Goal: Information Seeking & Learning: Learn about a topic

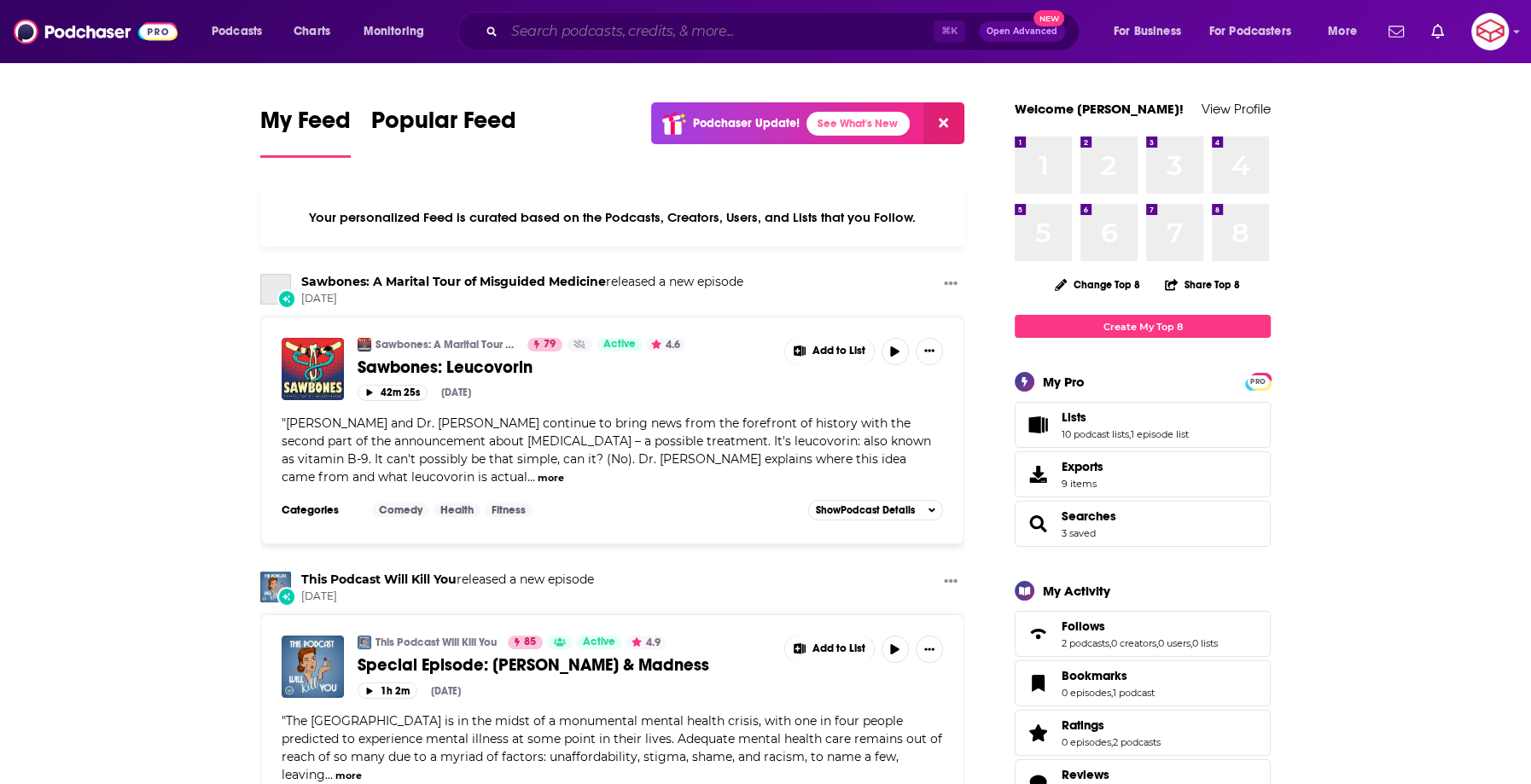
click at [750, 30] on input "Search podcasts, credits, & more..." at bounding box center [719, 31] width 429 height 27
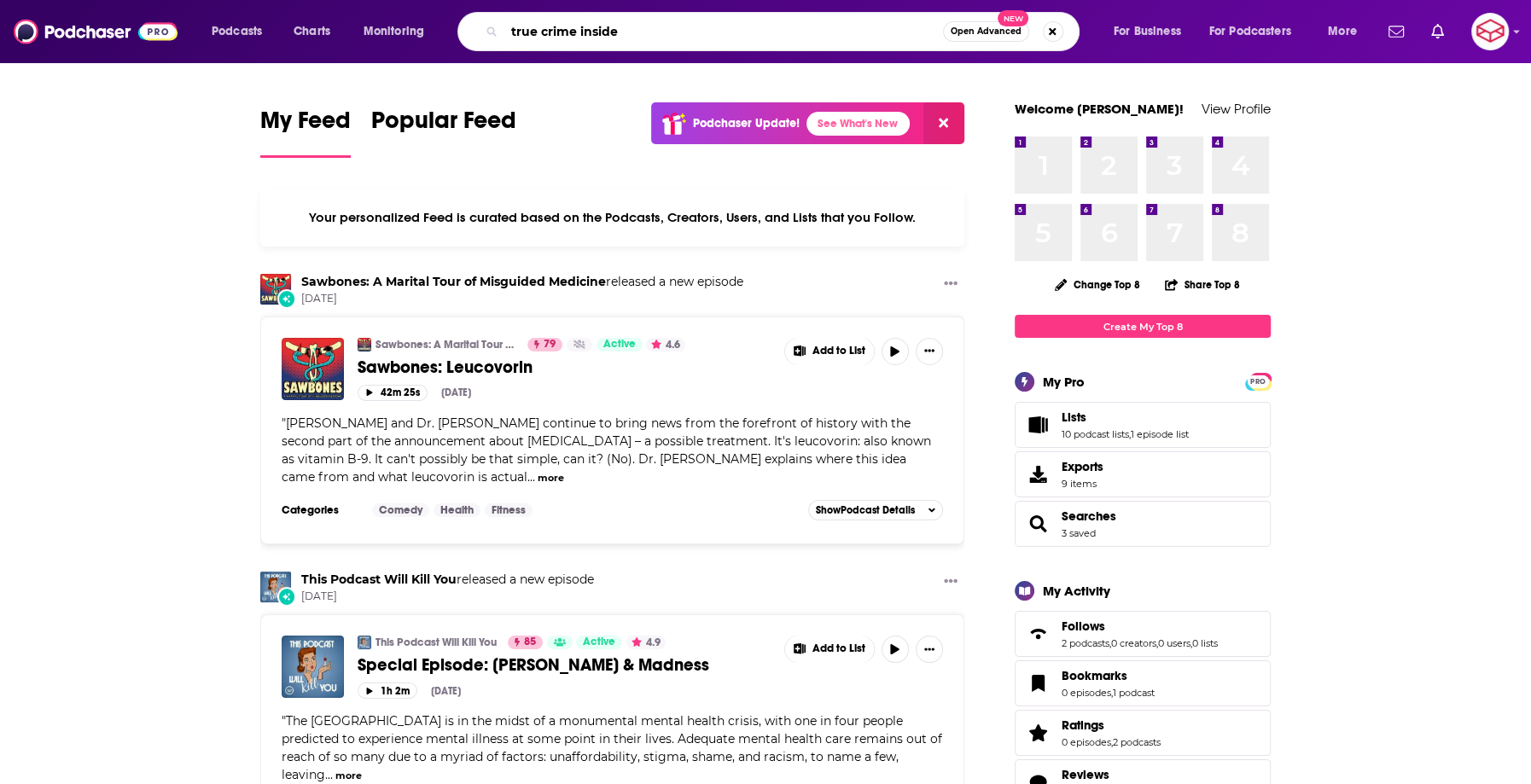
click at [510, 35] on input "true crime inside" at bounding box center [723, 31] width 438 height 27
drag, startPoint x: 685, startPoint y: 32, endPoint x: 650, endPoint y: 31, distance: 35.0
click at [650, 31] on input "unheard: true crime inside" at bounding box center [723, 31] width 438 height 27
type input "unheard: true crime in their own words"
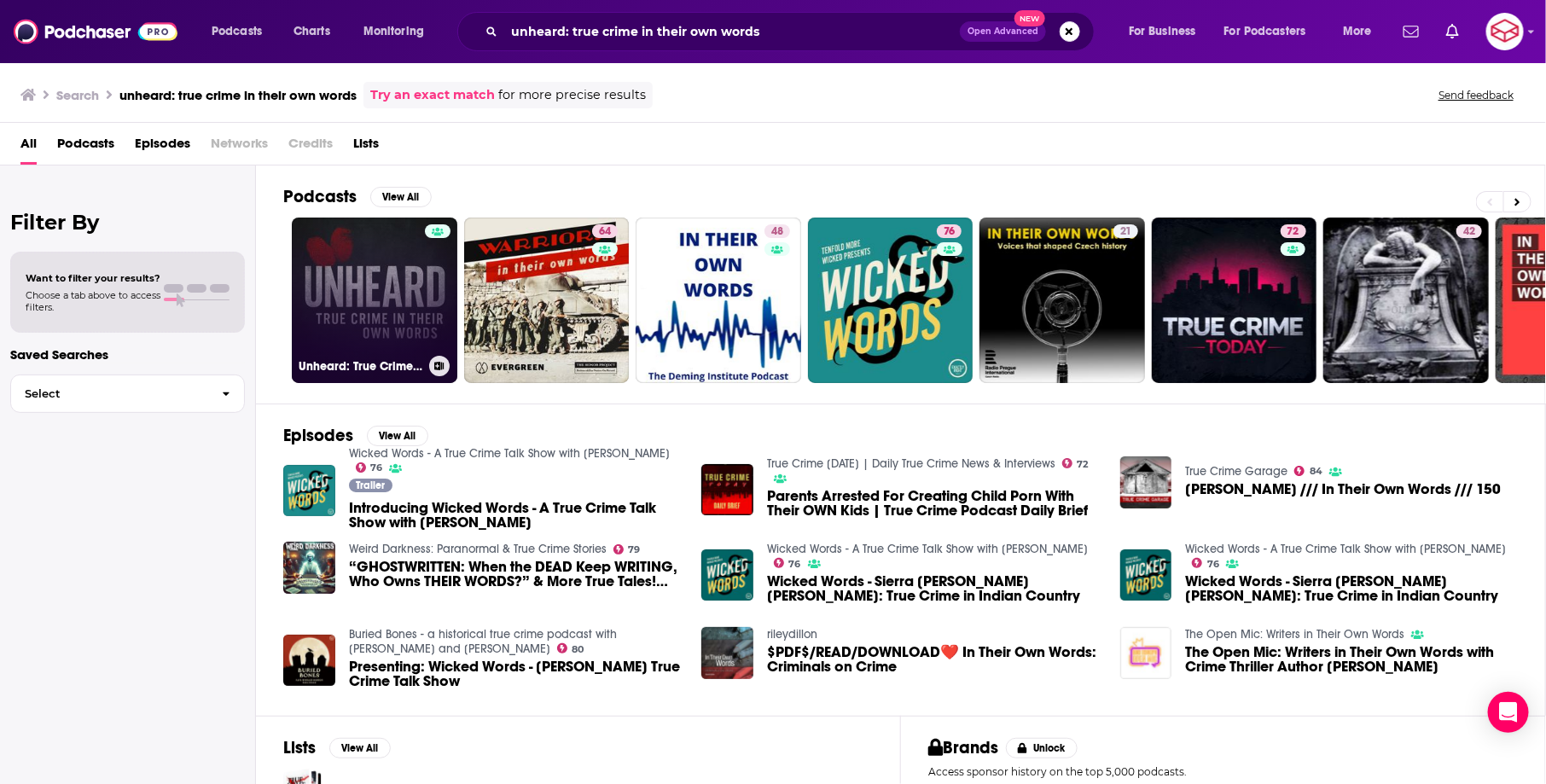
click at [380, 246] on link "Unheard: True Crime in Their Own Words" at bounding box center [375, 300] width 165 height 165
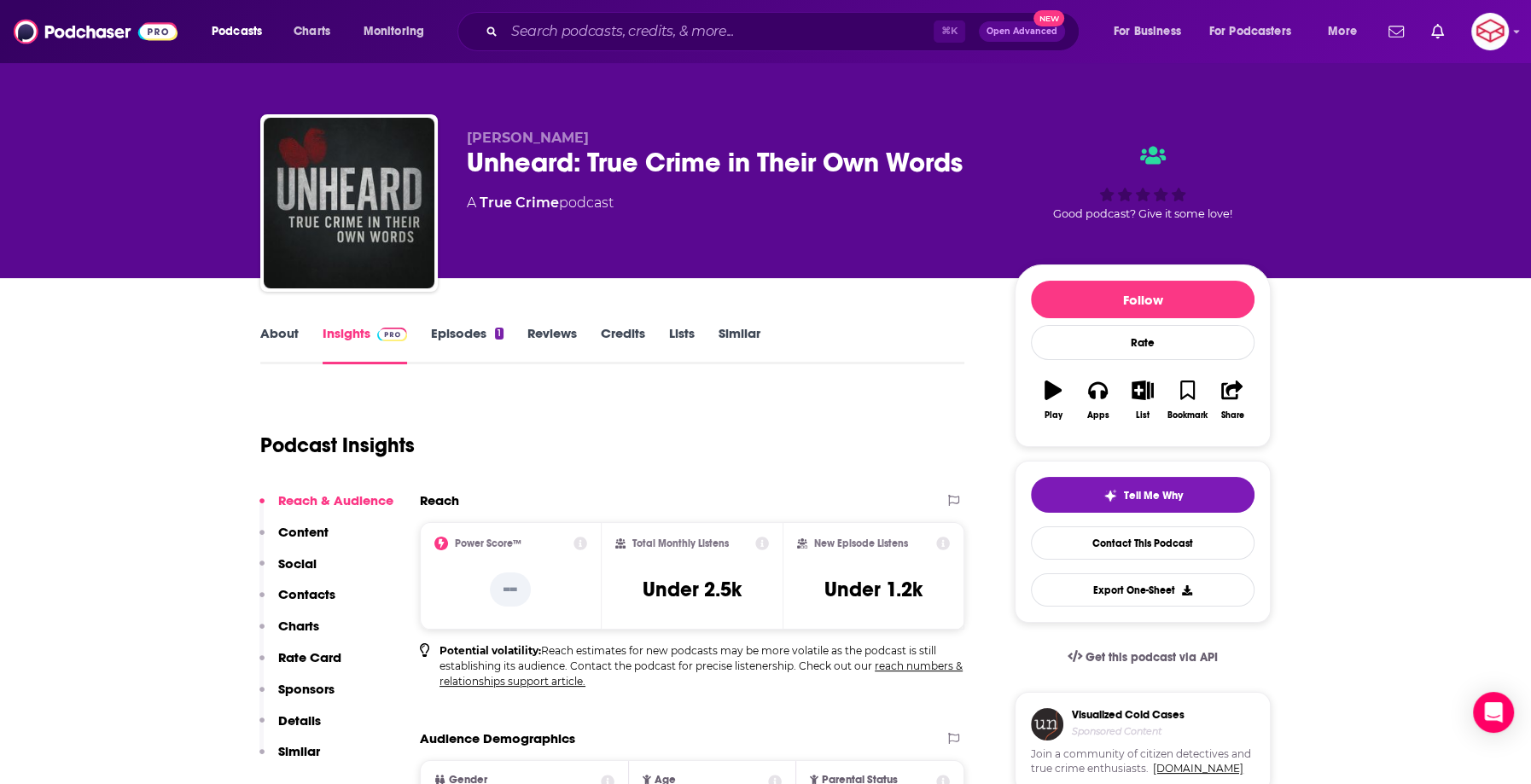
click at [474, 329] on link "Episodes 1" at bounding box center [467, 344] width 72 height 39
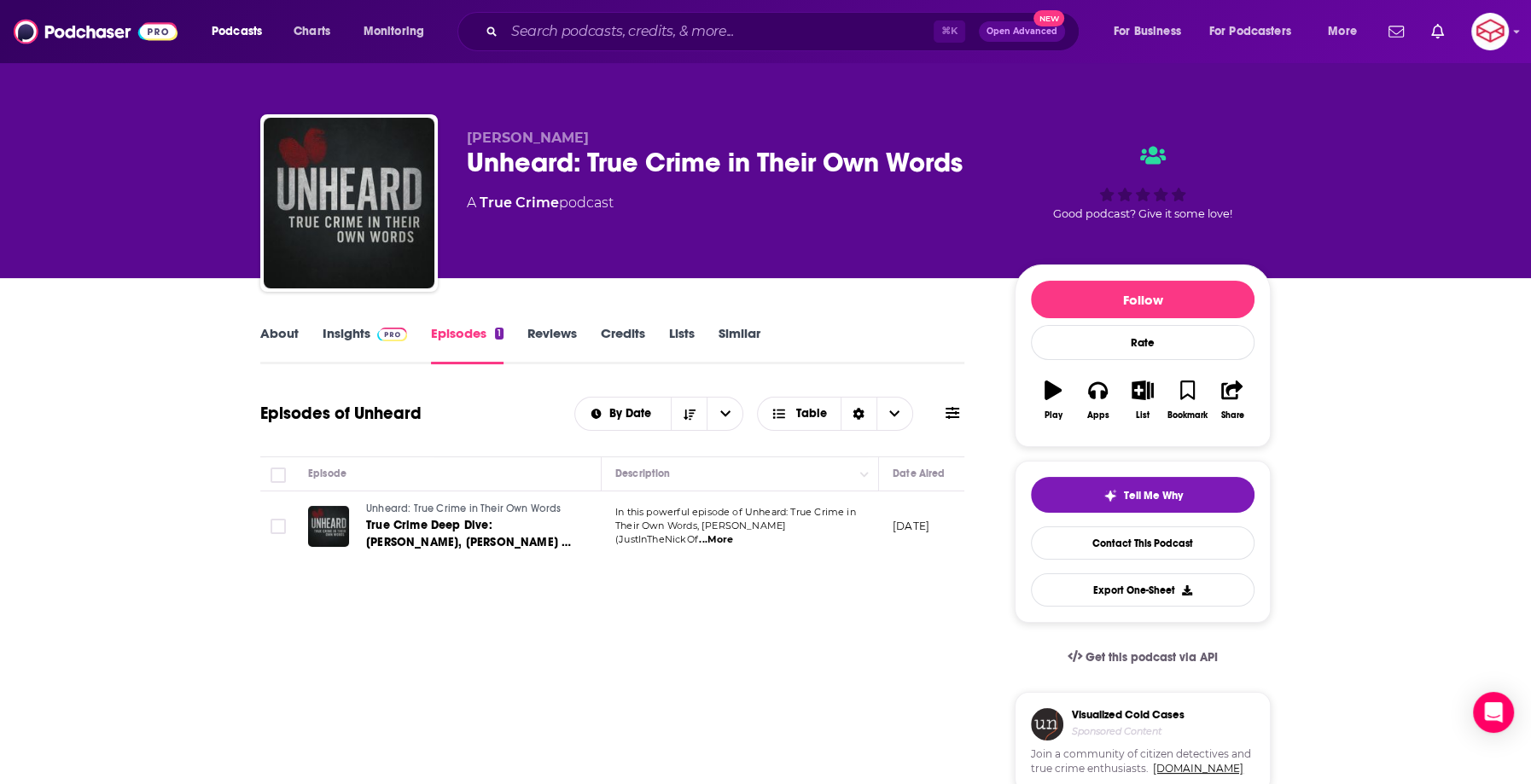
click at [733, 533] on span "...More" at bounding box center [716, 540] width 34 height 14
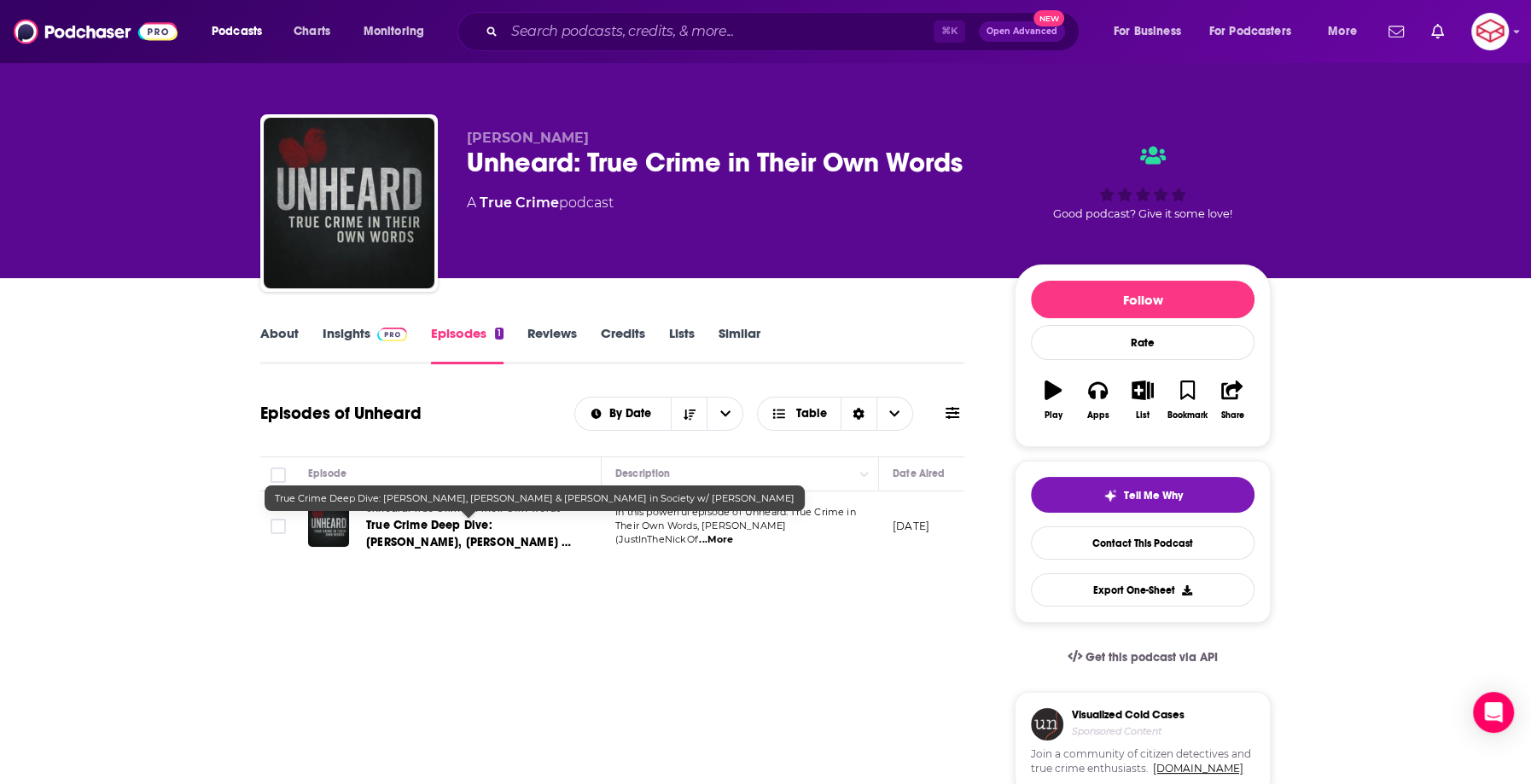
click at [433, 522] on span "True Crime Deep Dive: [PERSON_NAME], [PERSON_NAME] & [PERSON_NAME] in Society w…" at bounding box center [469, 551] width 205 height 66
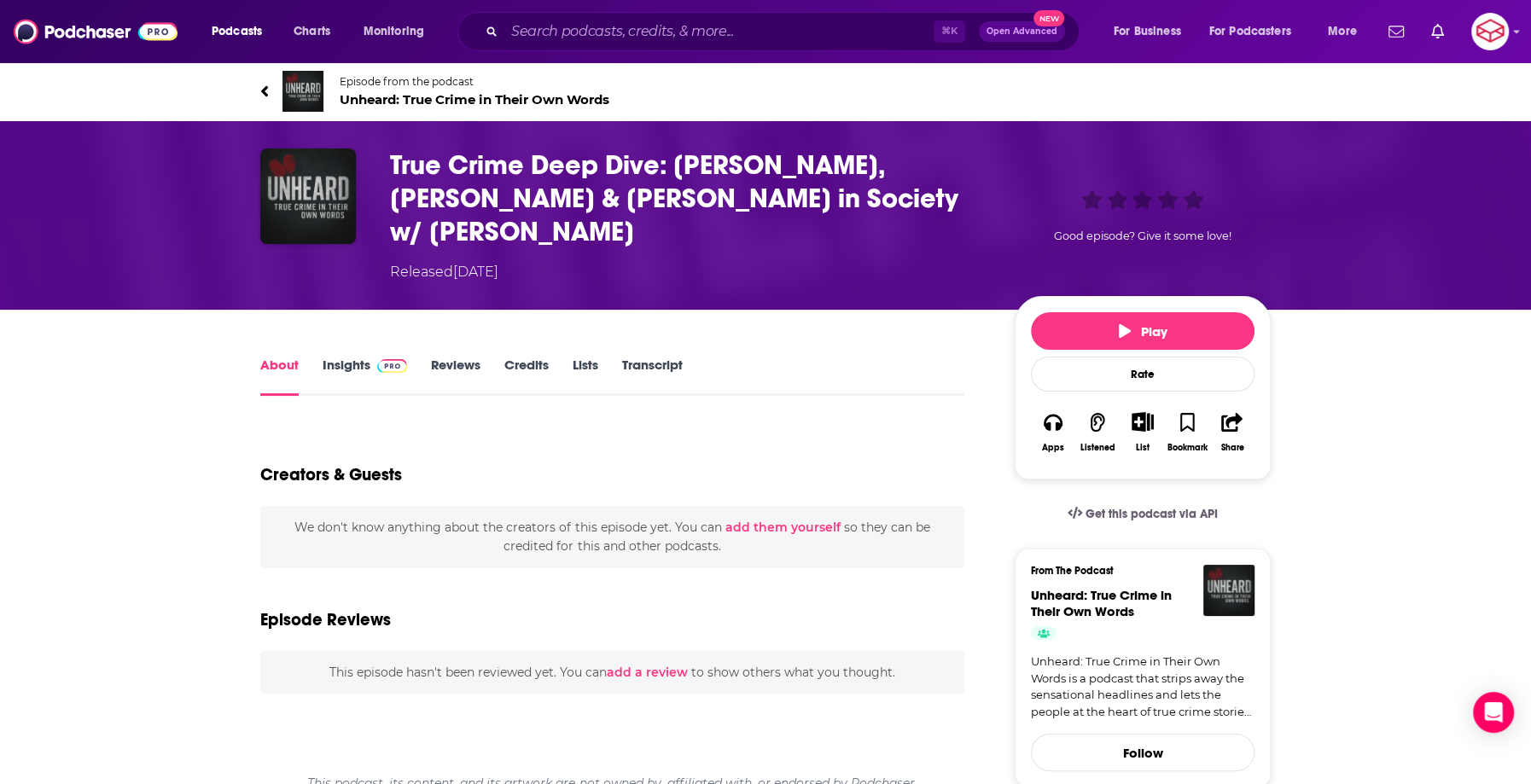
click at [431, 165] on h1 "True Crime Deep Dive: [PERSON_NAME], [PERSON_NAME] & [PERSON_NAME] in Society w…" at bounding box center [689, 198] width 597 height 100
click at [436, 100] on span "Unheard: True Crime in Their Own Words" at bounding box center [475, 99] width 270 height 17
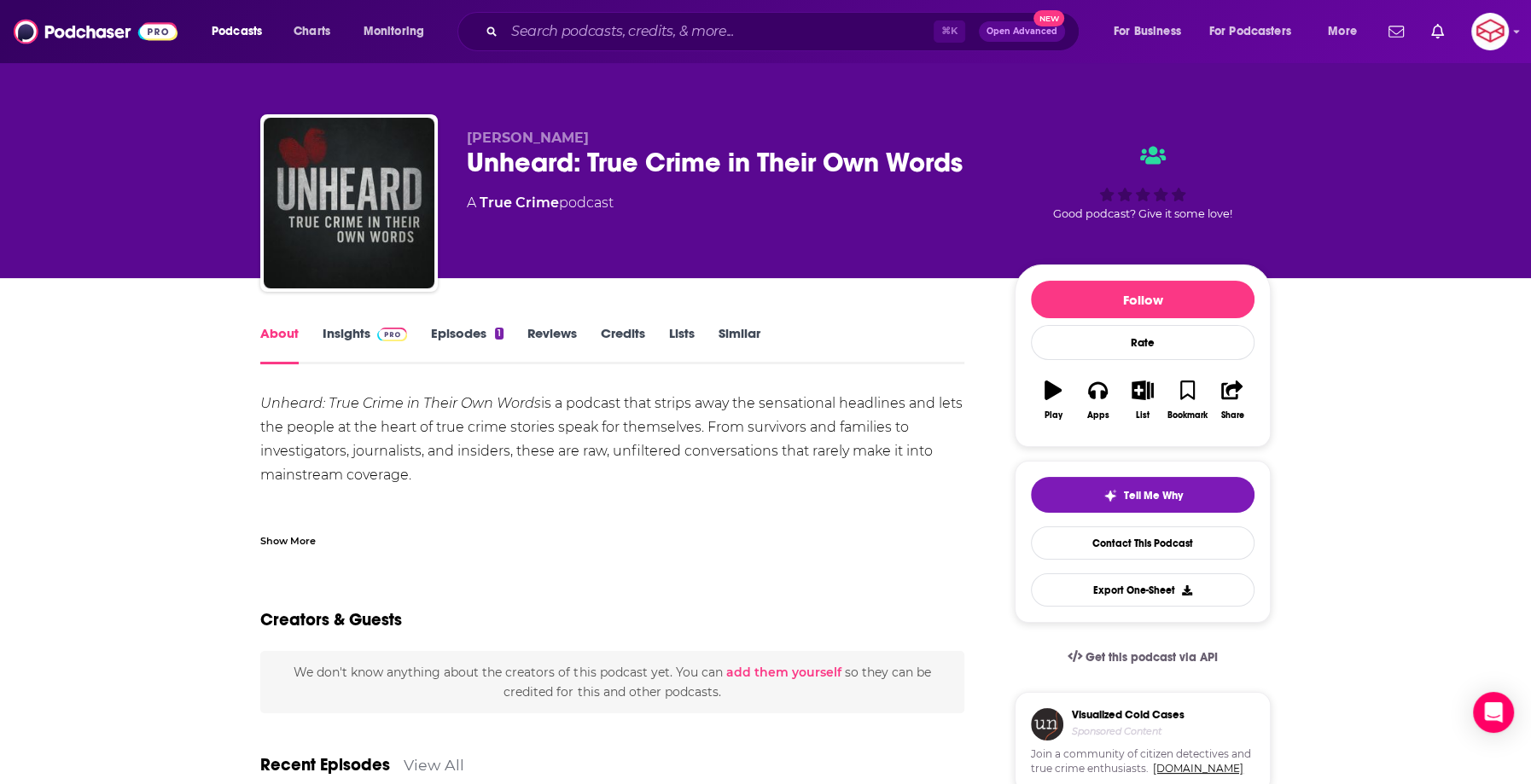
click at [472, 339] on link "Episodes 1" at bounding box center [467, 344] width 72 height 39
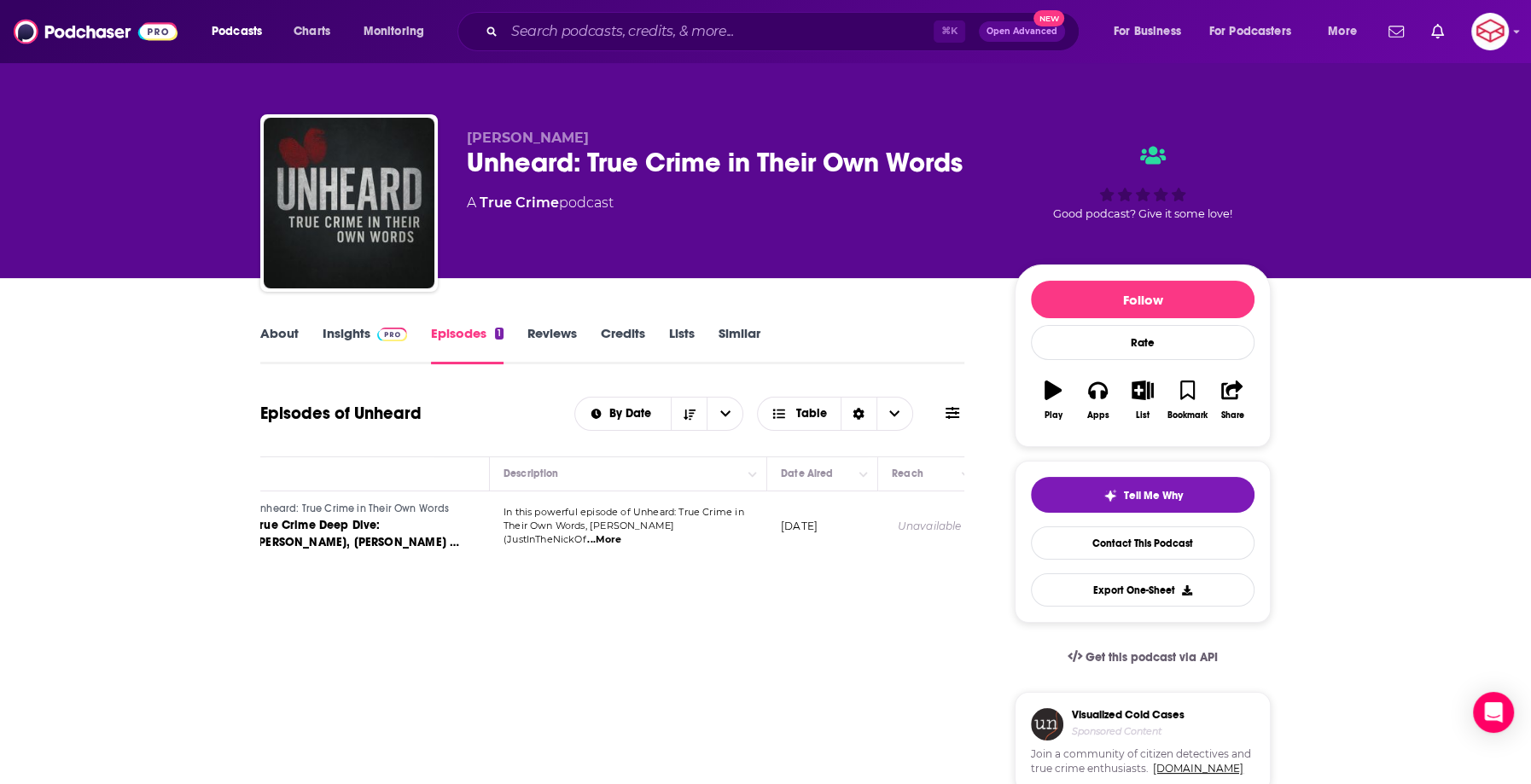
scroll to position [0, 110]
click at [623, 533] on span "...More" at bounding box center [606, 540] width 34 height 14
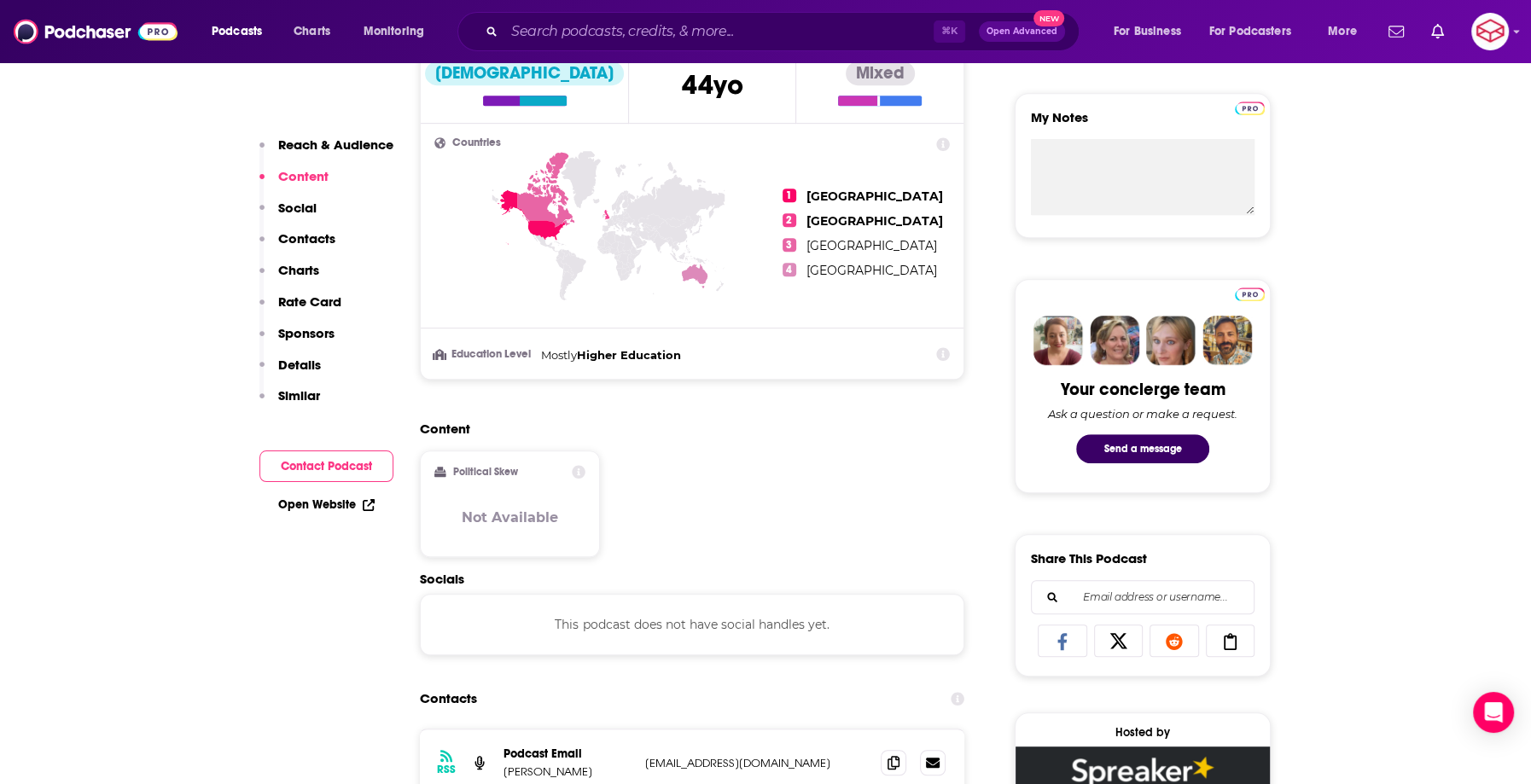
scroll to position [1124, 0]
